Goal: Task Accomplishment & Management: Use online tool/utility

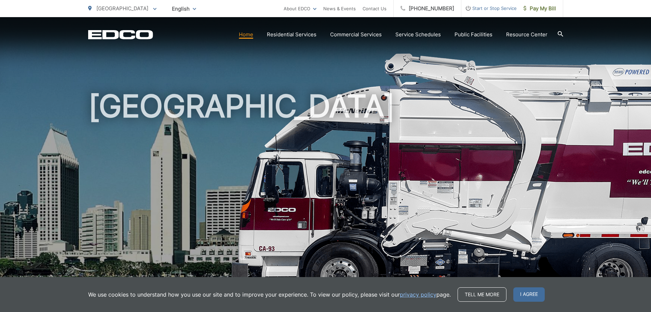
click at [390, 180] on h1 "[GEOGRAPHIC_DATA]" at bounding box center [325, 197] width 475 height 216
click at [533, 289] on span "I agree" at bounding box center [529, 294] width 31 height 14
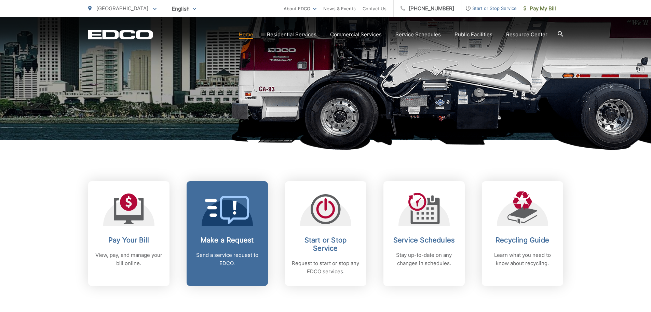
scroll to position [171, 0]
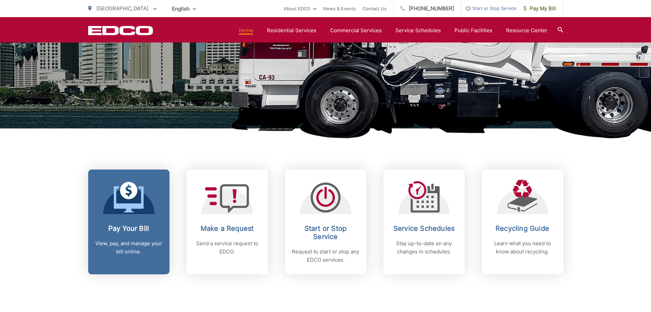
click at [127, 217] on link "Pay Your Bill View, pay, and manage your bill online." at bounding box center [128, 221] width 81 height 105
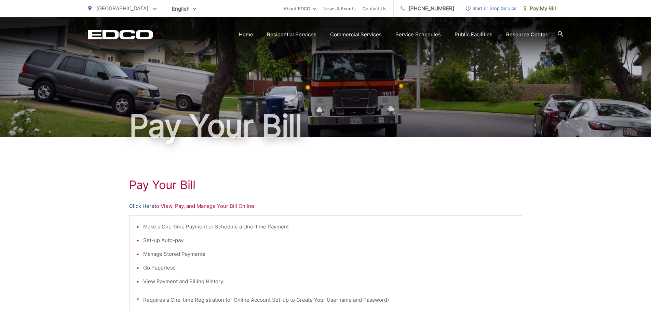
click at [141, 208] on link "Click Here" at bounding box center [141, 206] width 25 height 8
